Goal: Information Seeking & Learning: Learn about a topic

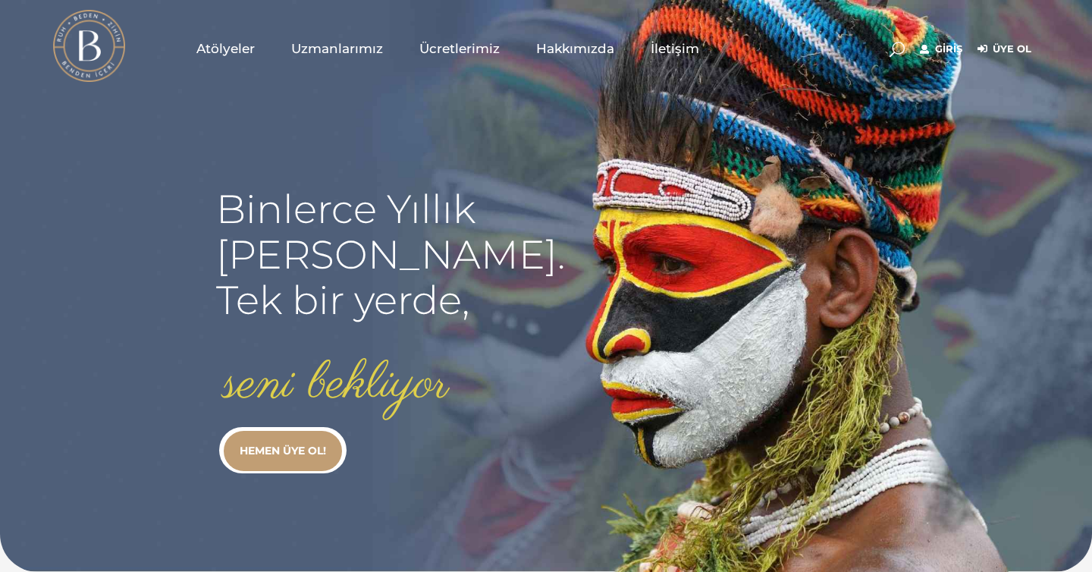
type input "[EMAIL_ADDRESS][DOMAIN_NAME]"
click at [868, 197] on rs-slide "Binlerce Yıllık kadim bilgi. Tek bir yerde, seni bekliyor HEMEN ÜYE OL!" at bounding box center [546, 286] width 1092 height 572
click at [952, 47] on link "Giriş" at bounding box center [941, 49] width 42 height 18
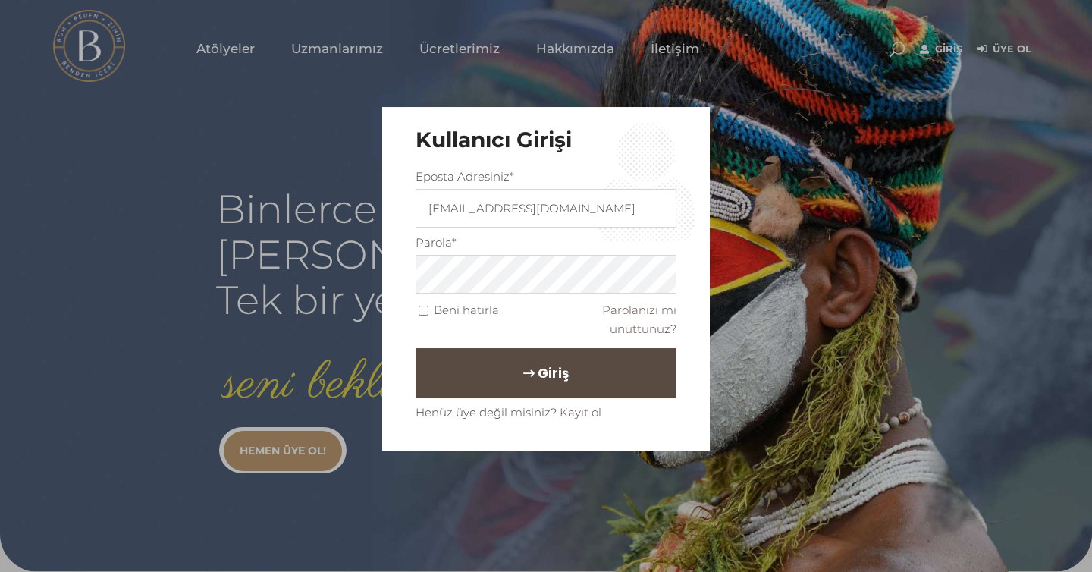
click at [564, 366] on span "Giriş" at bounding box center [553, 373] width 31 height 26
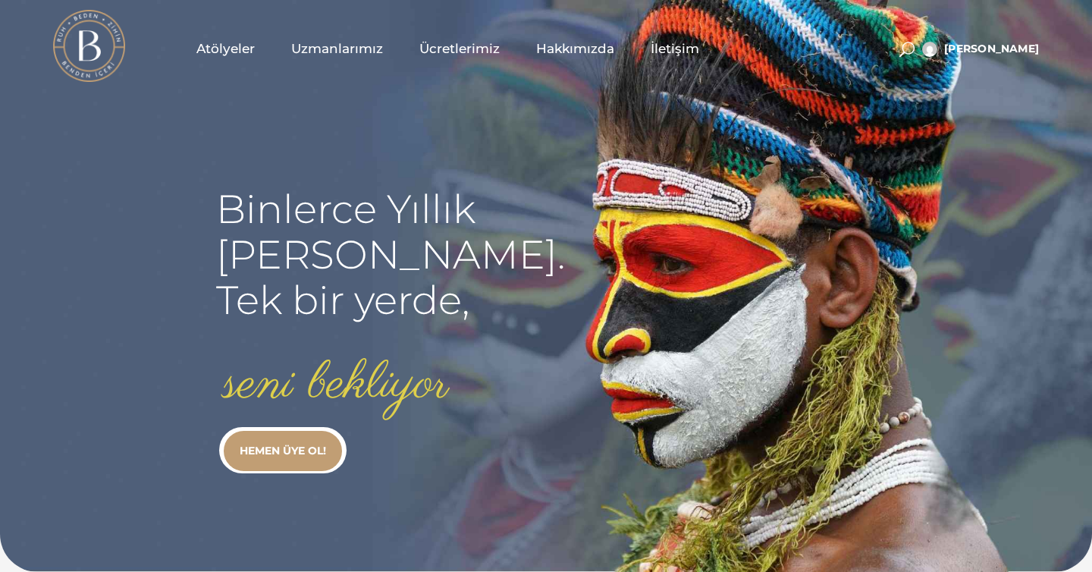
click at [234, 40] on span "Atölyeler" at bounding box center [225, 48] width 58 height 17
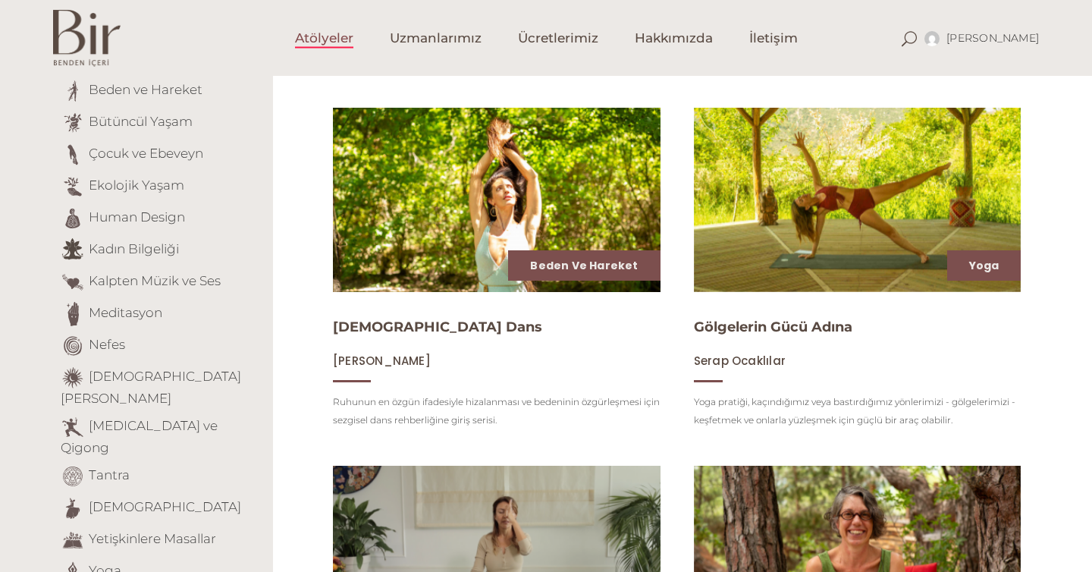
scroll to position [174, 0]
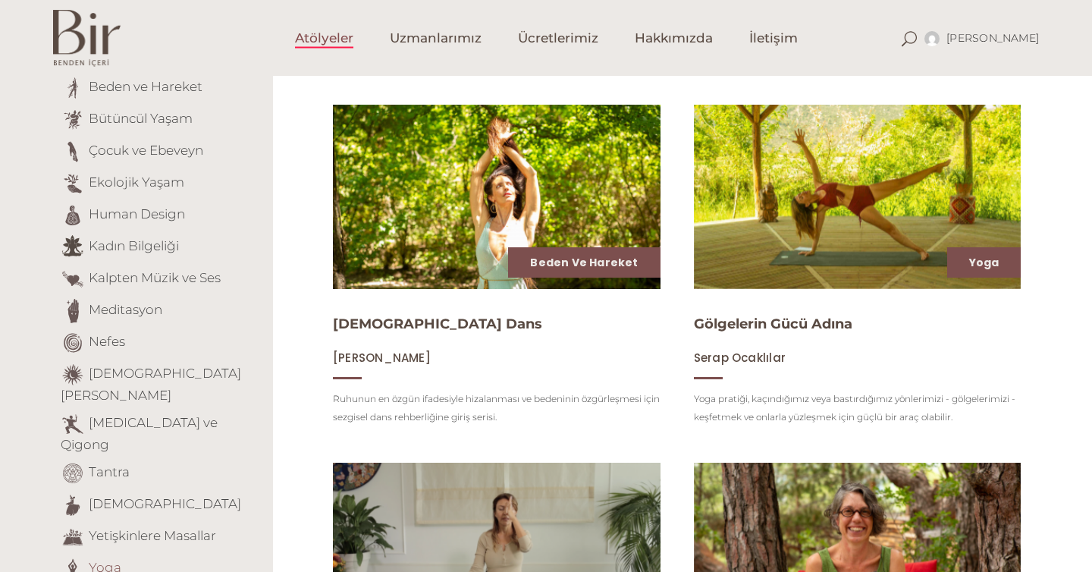
click at [104, 560] on link "Yoga" at bounding box center [105, 567] width 33 height 15
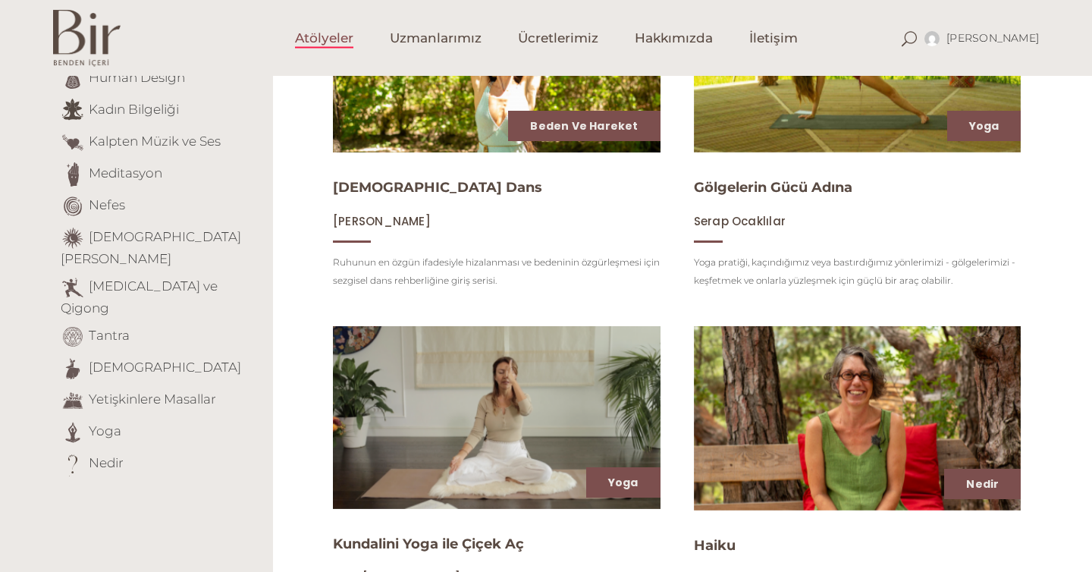
scroll to position [410, 0]
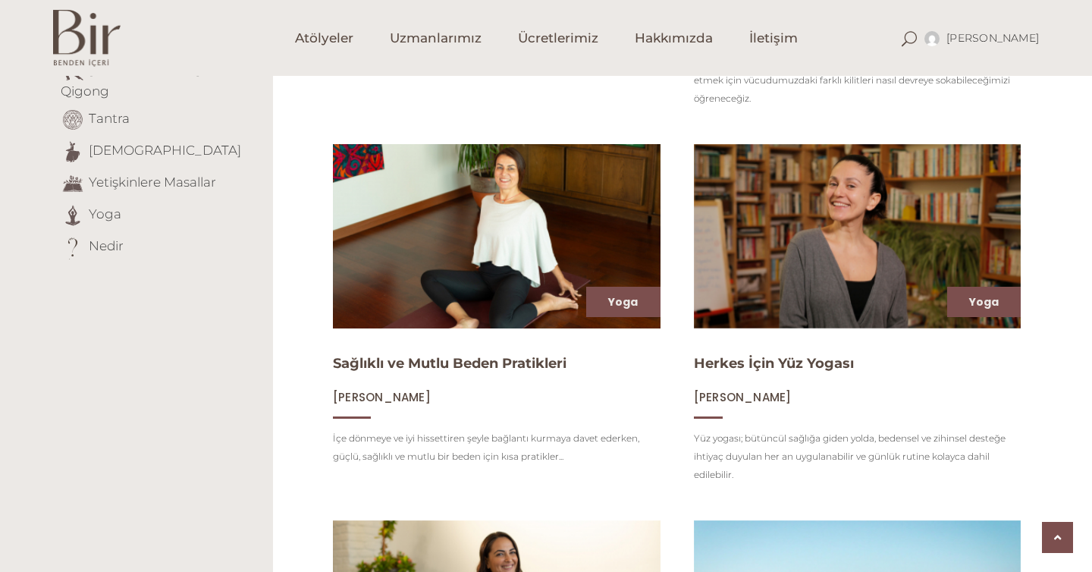
scroll to position [586, 0]
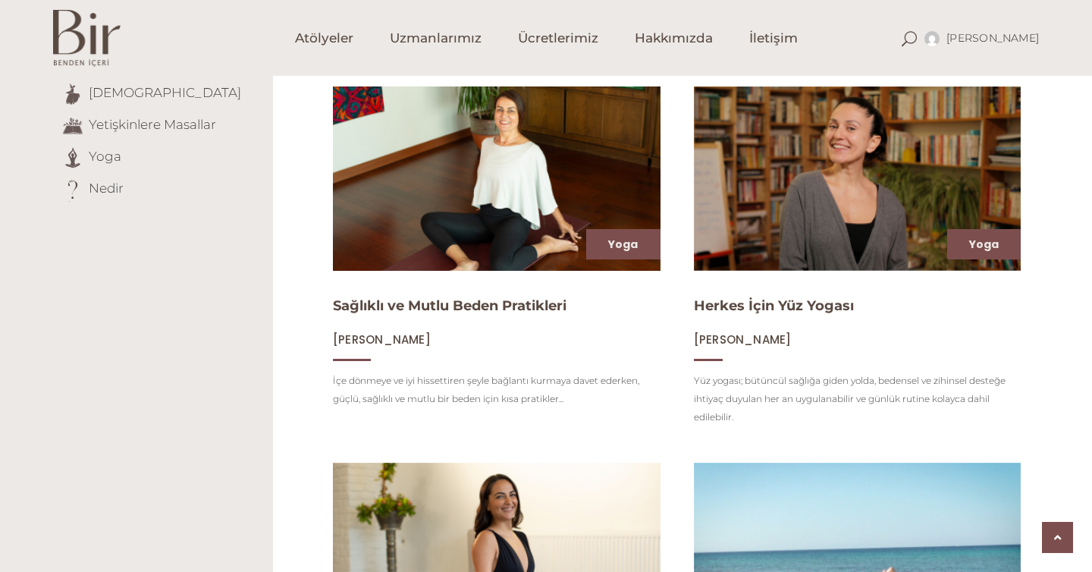
click at [473, 170] on img at bounding box center [497, 178] width 338 height 190
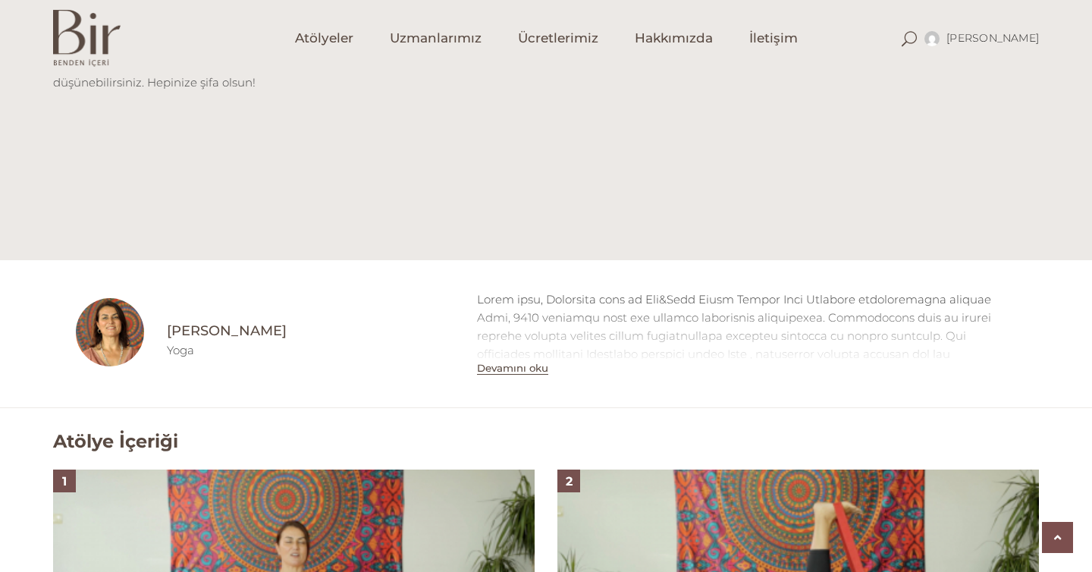
scroll to position [1022, 0]
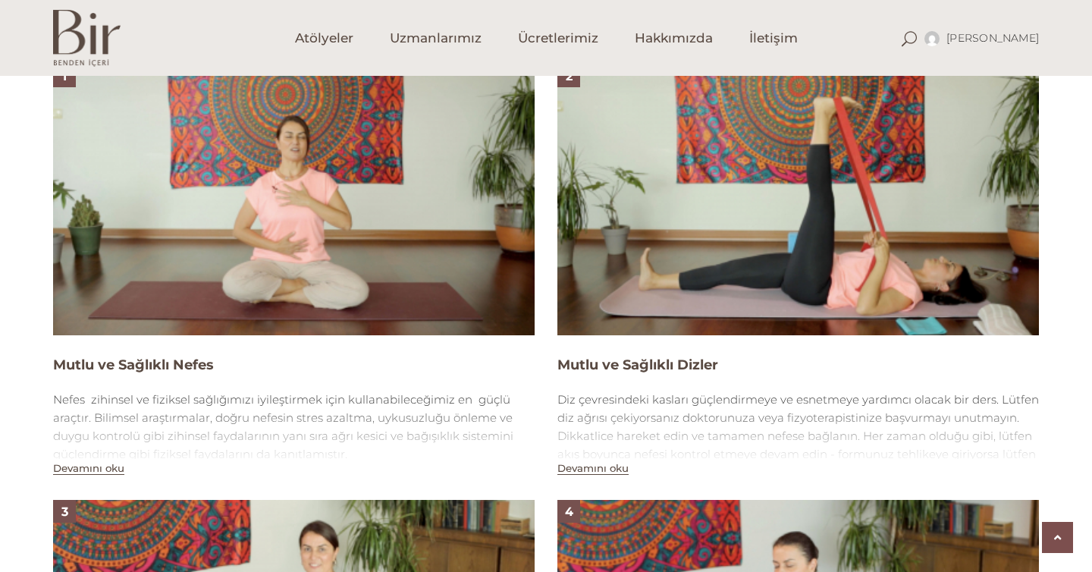
click at [360, 258] on img at bounding box center [294, 199] width 482 height 271
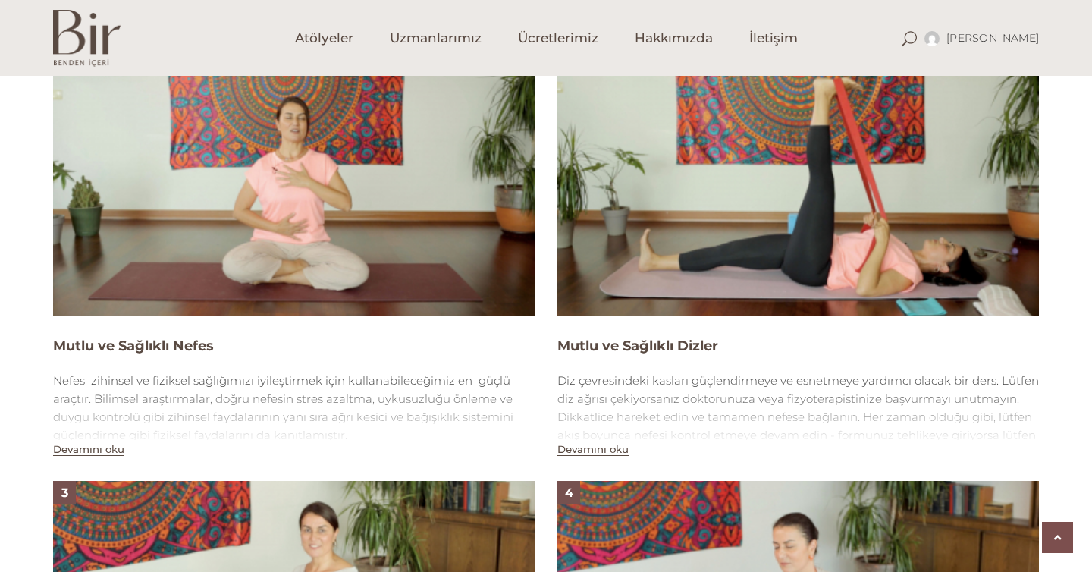
scroll to position [992, 0]
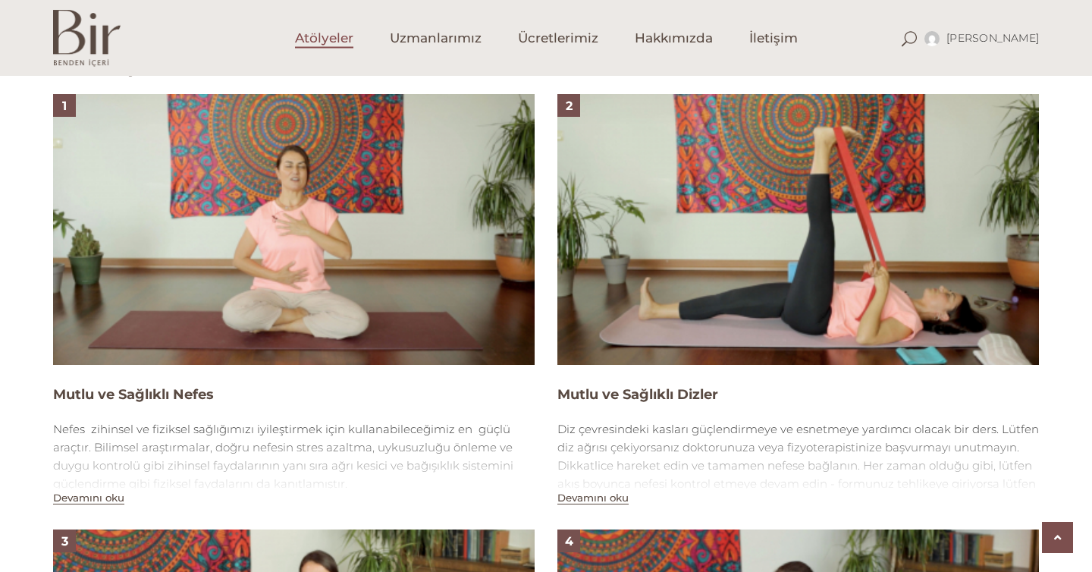
click at [306, 42] on span "Atölyeler" at bounding box center [324, 38] width 58 height 17
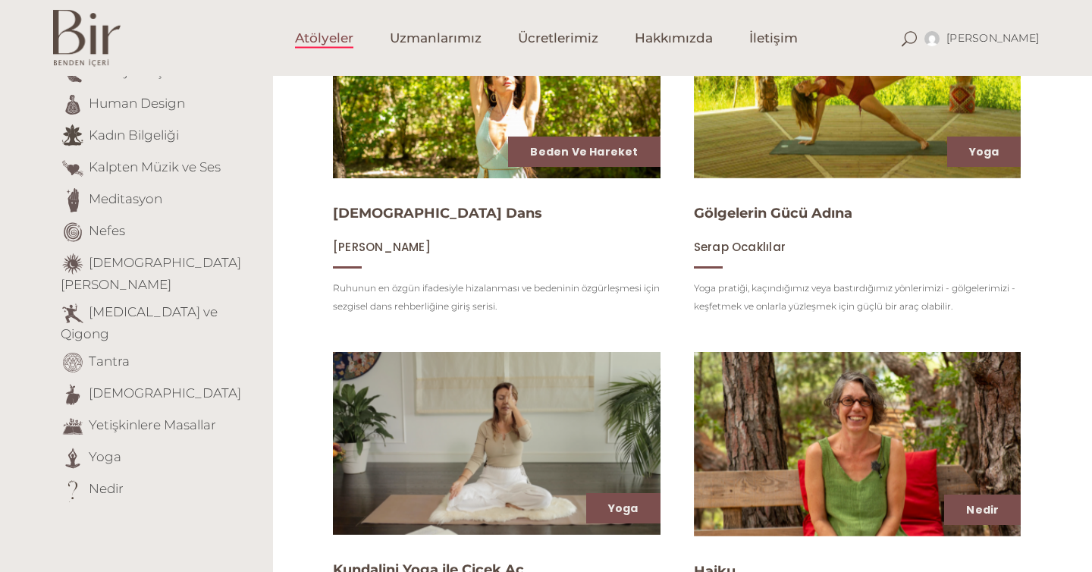
scroll to position [289, 0]
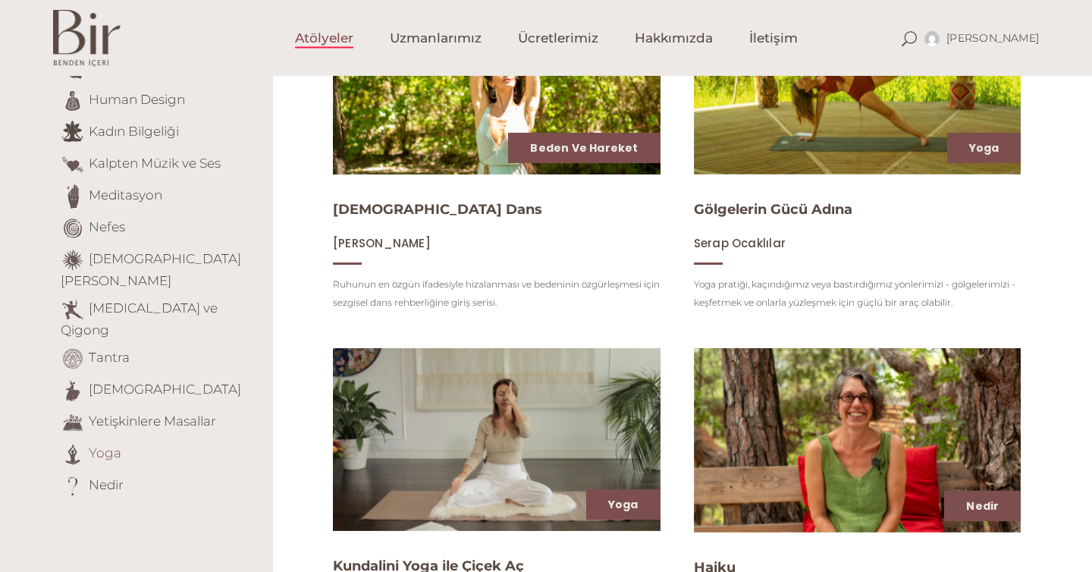
click at [96, 445] on link "Yoga" at bounding box center [105, 452] width 33 height 15
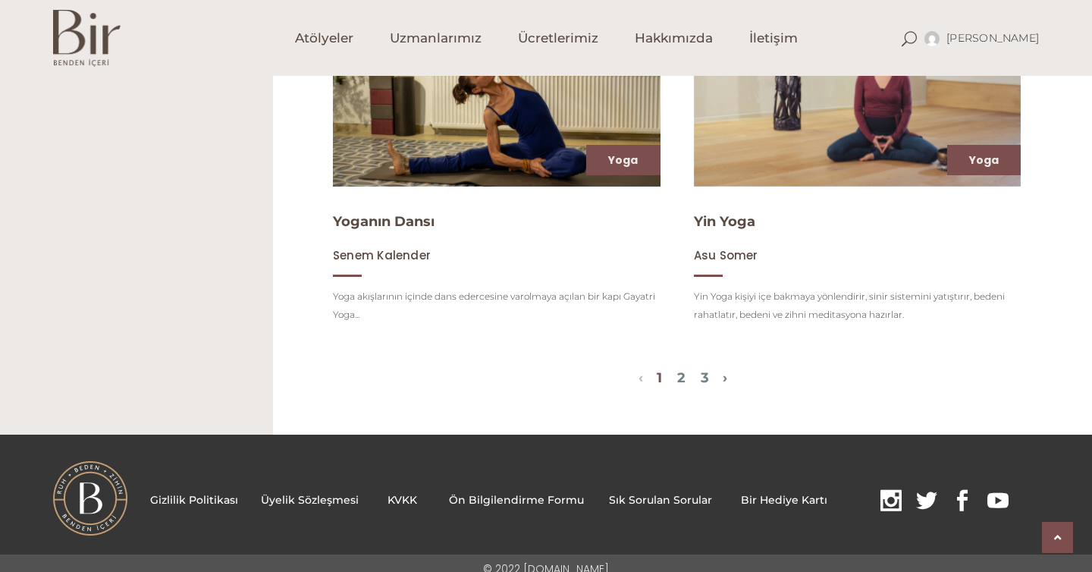
scroll to position [1780, 0]
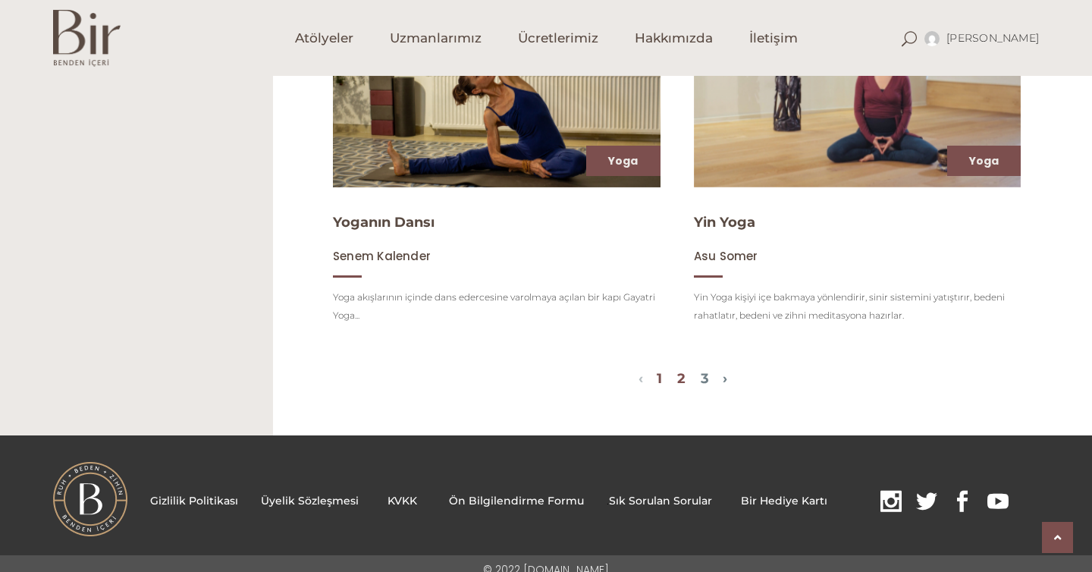
click at [681, 376] on link "2" at bounding box center [681, 378] width 8 height 17
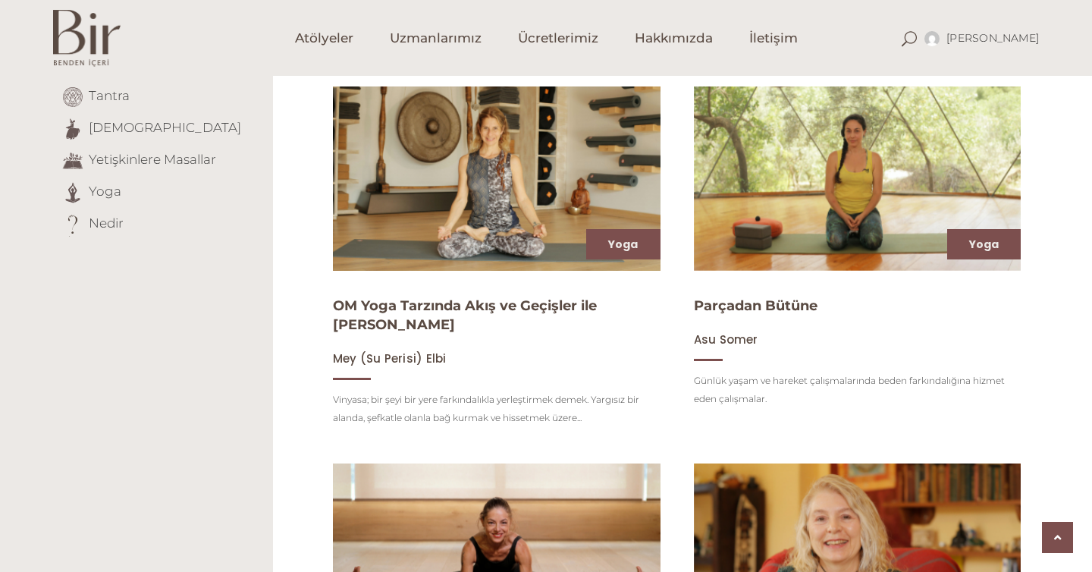
scroll to position [550, 0]
click at [520, 197] on img at bounding box center [497, 179] width 338 height 190
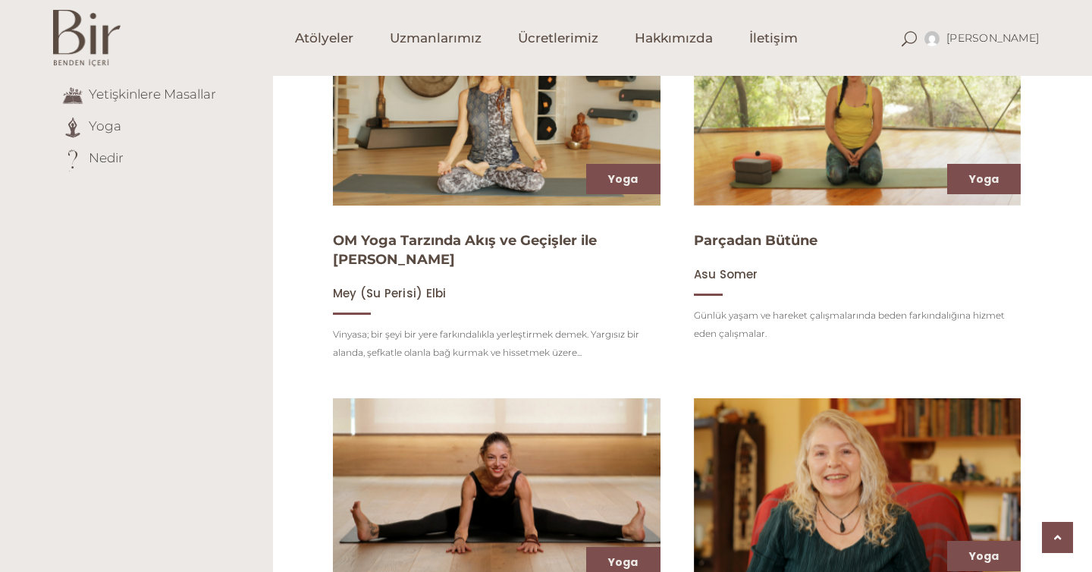
scroll to position [621, 0]
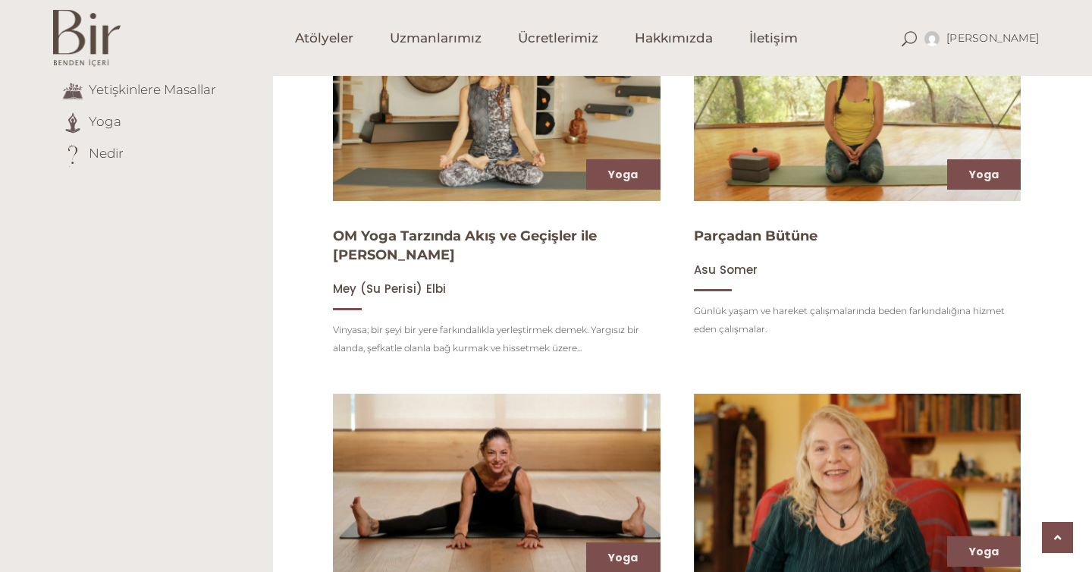
click at [828, 121] on img at bounding box center [858, 109] width 338 height 190
click at [779, 235] on link "Parçadan Bütüne" at bounding box center [756, 236] width 124 height 17
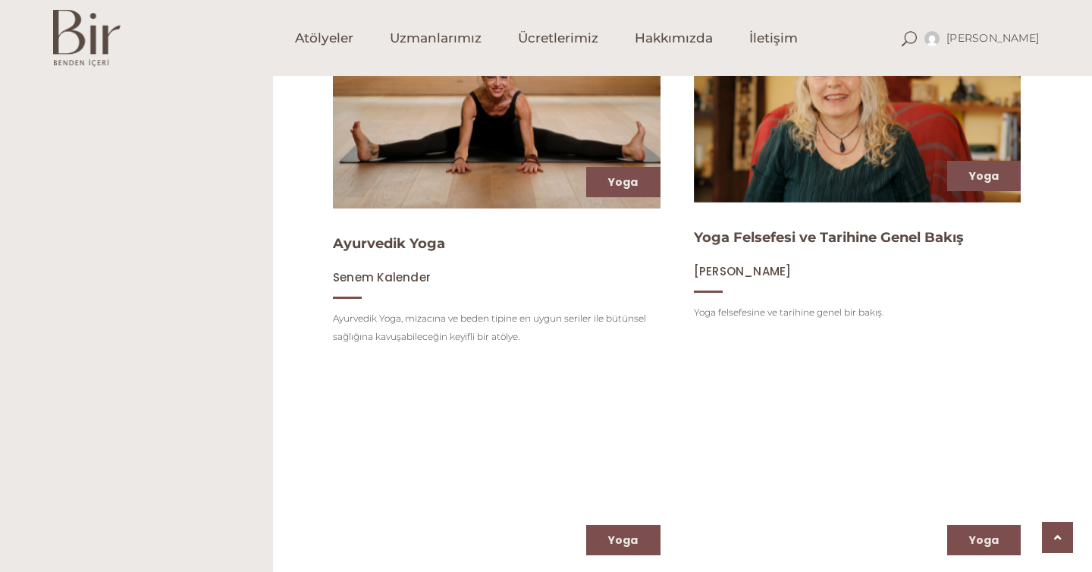
scroll to position [1230, 0]
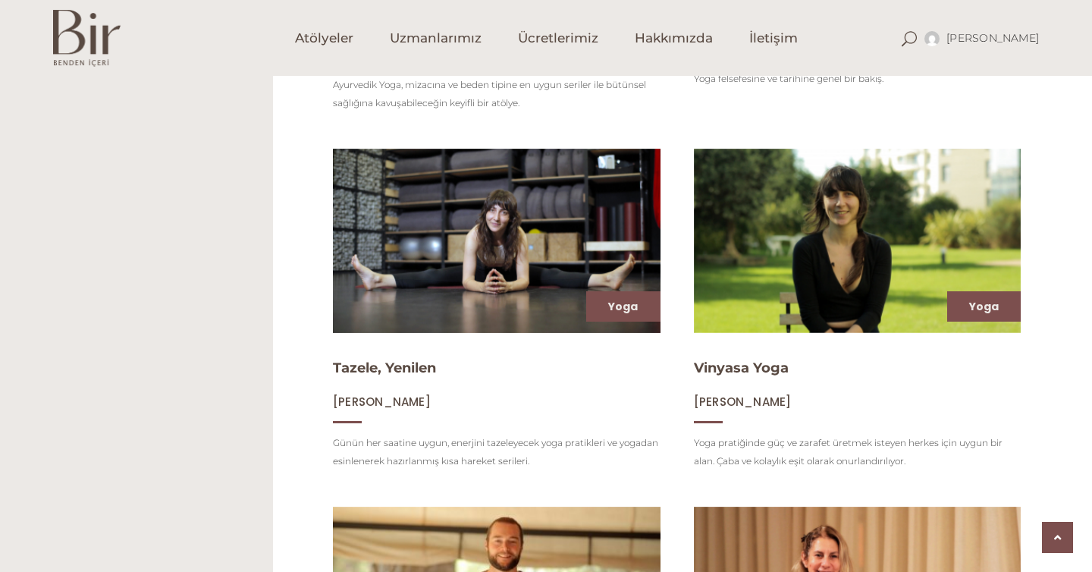
click at [430, 228] on img at bounding box center [497, 241] width 328 height 184
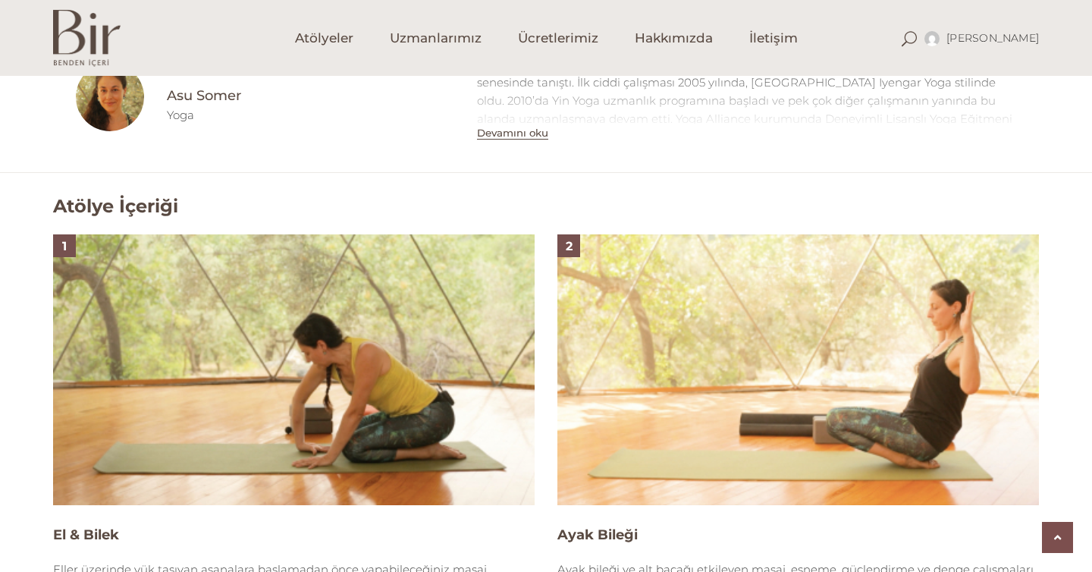
scroll to position [997, 0]
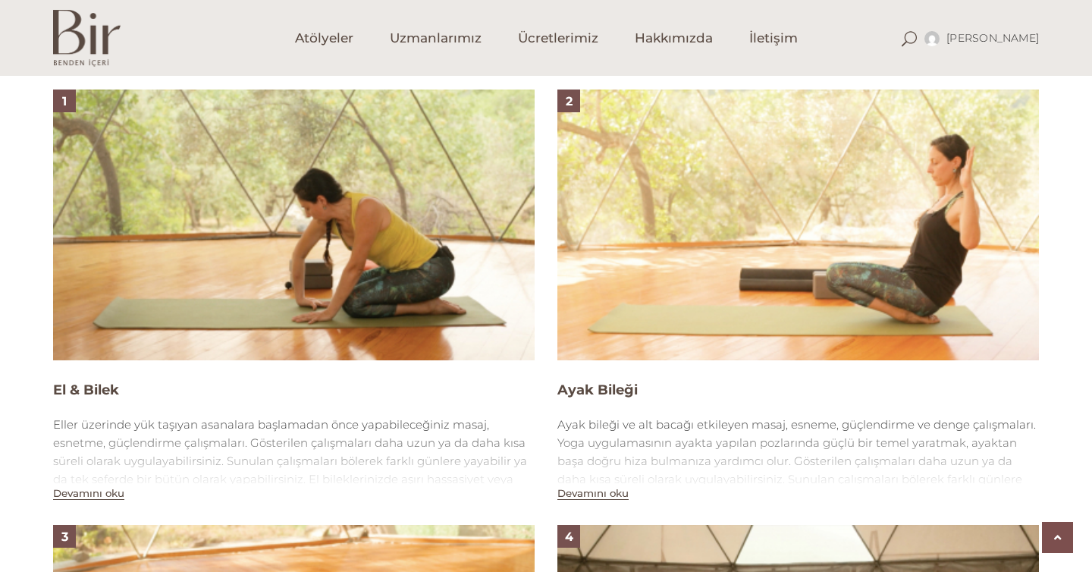
click at [192, 235] on img at bounding box center [294, 225] width 482 height 271
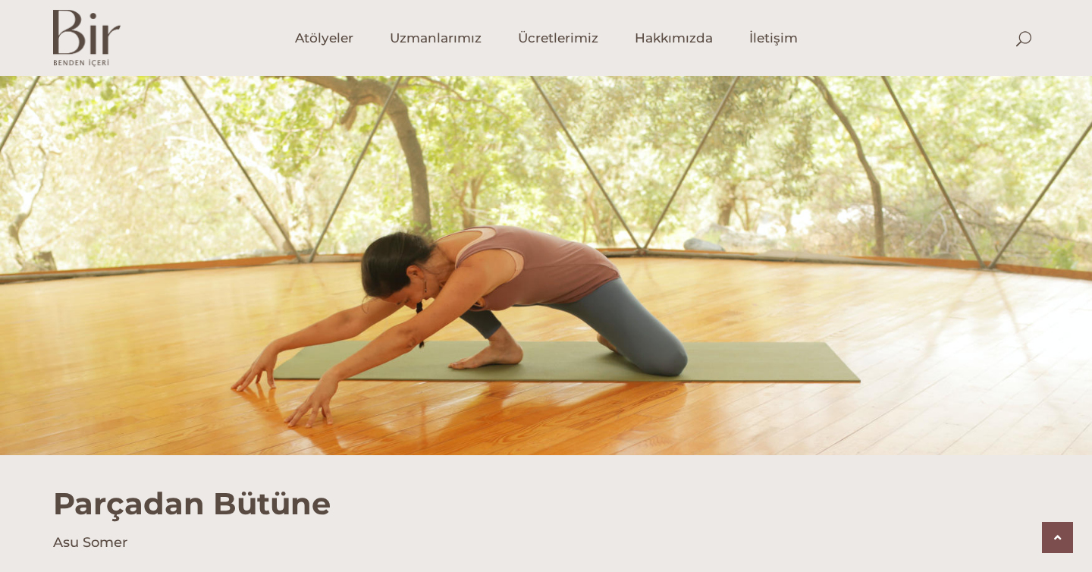
scroll to position [997, 0]
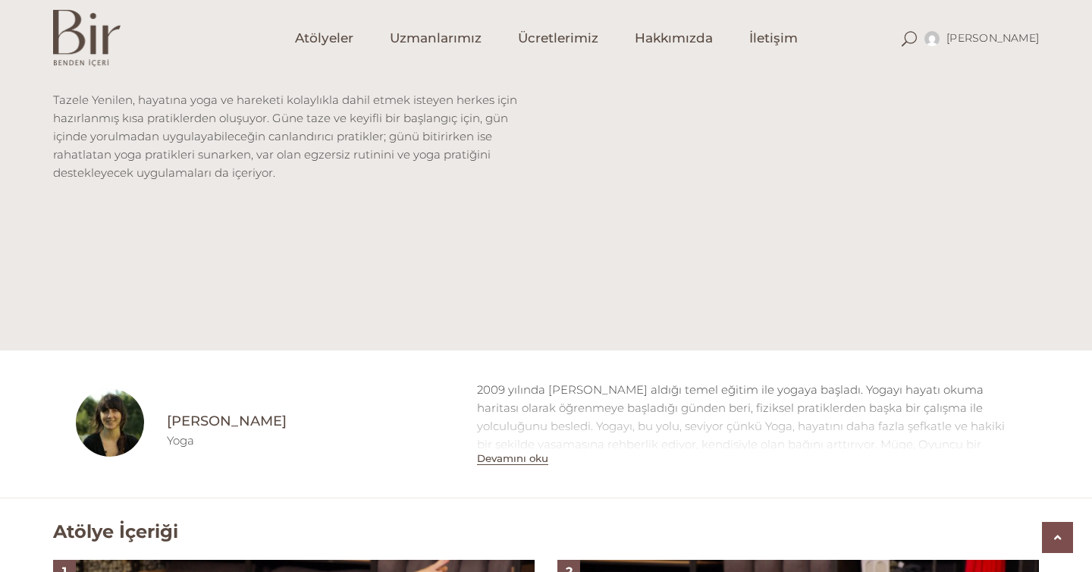
scroll to position [880, 0]
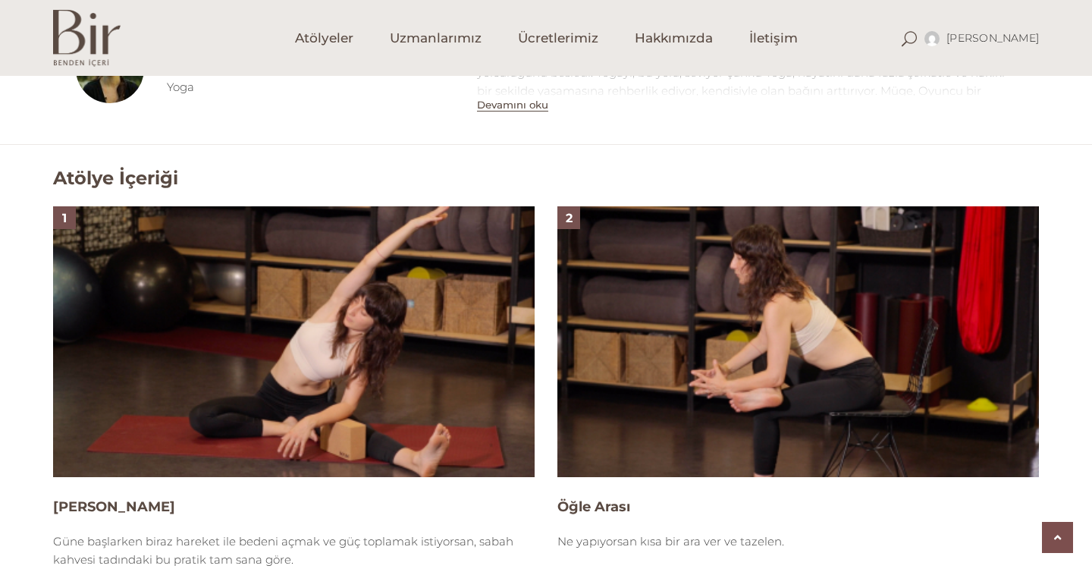
click at [313, 379] on img at bounding box center [294, 341] width 482 height 271
